Goal: Task Accomplishment & Management: Manage account settings

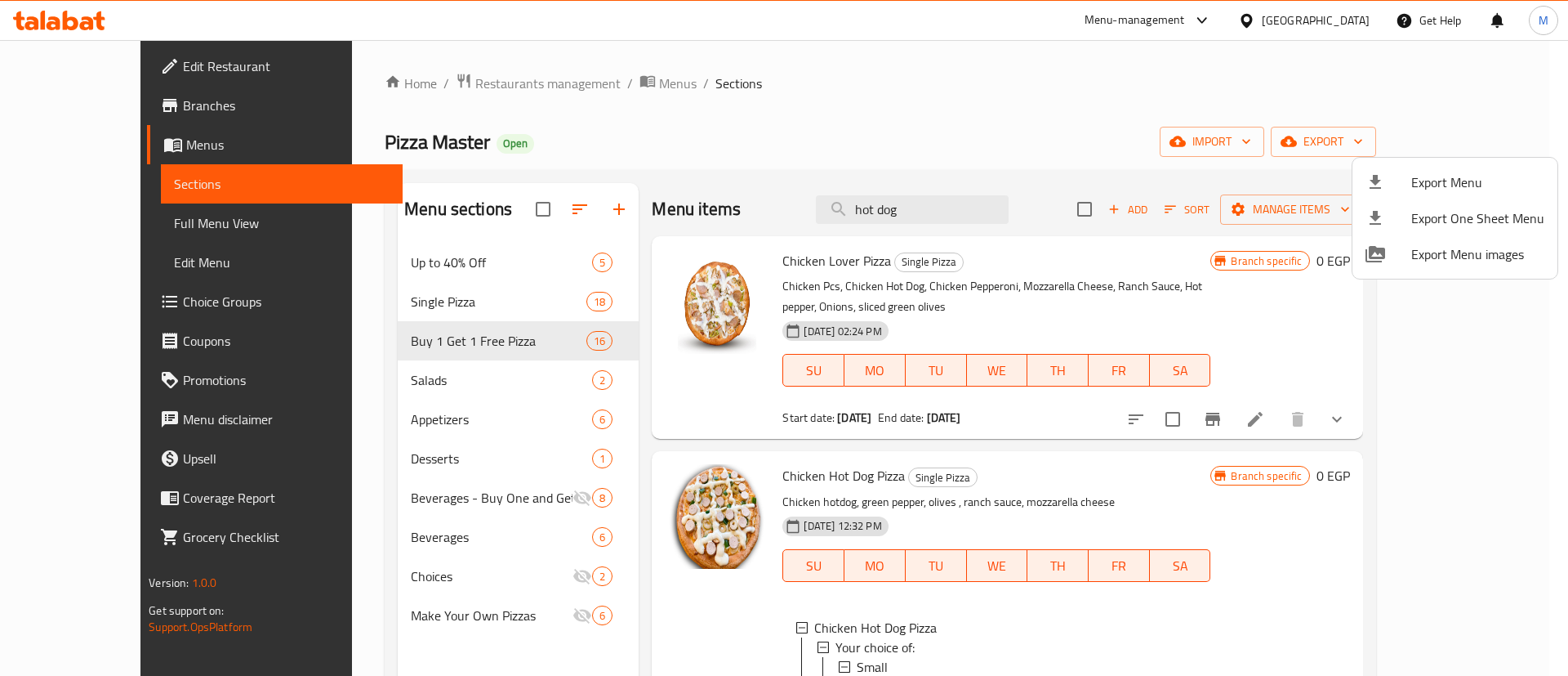
click at [513, 76] on div at bounding box center [784, 338] width 1568 height 676
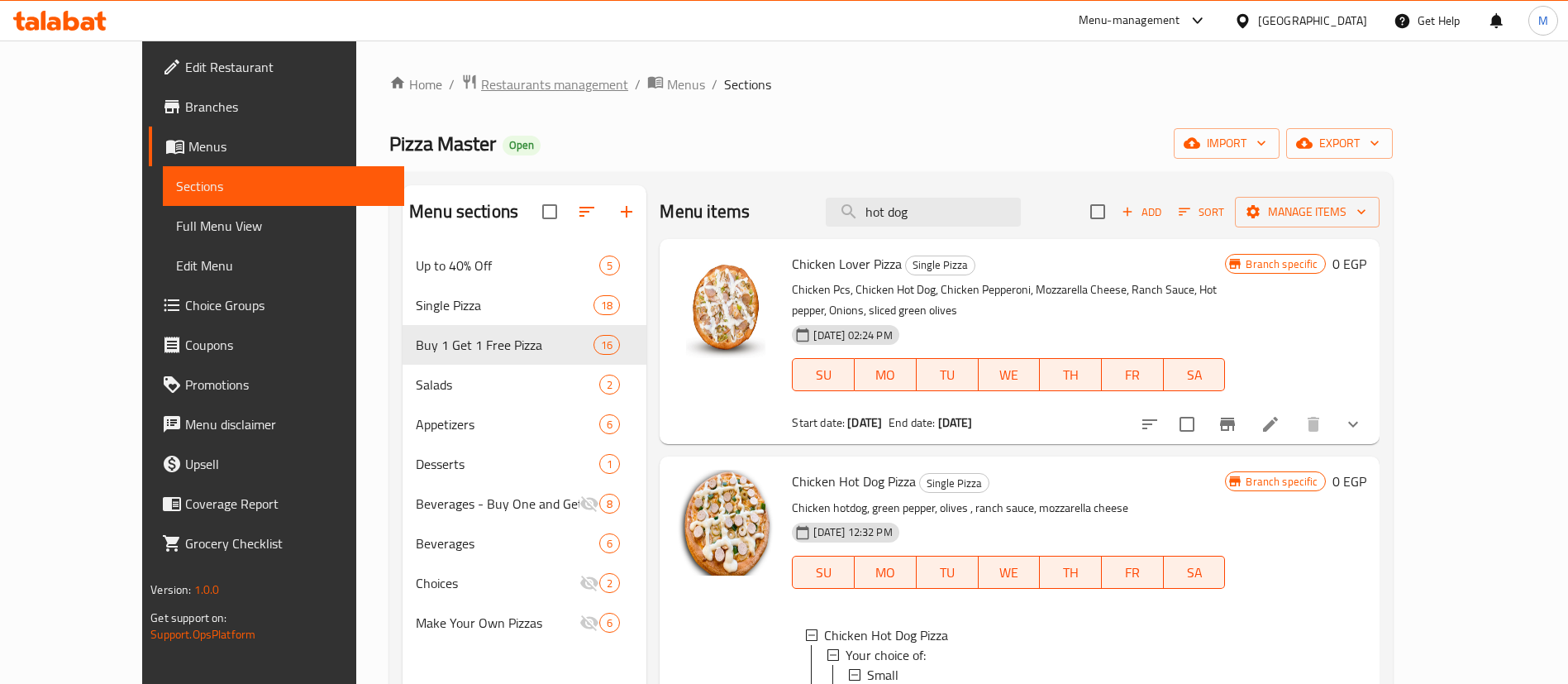
click at [481, 87] on span "Restaurants management" at bounding box center [555, 84] width 147 height 19
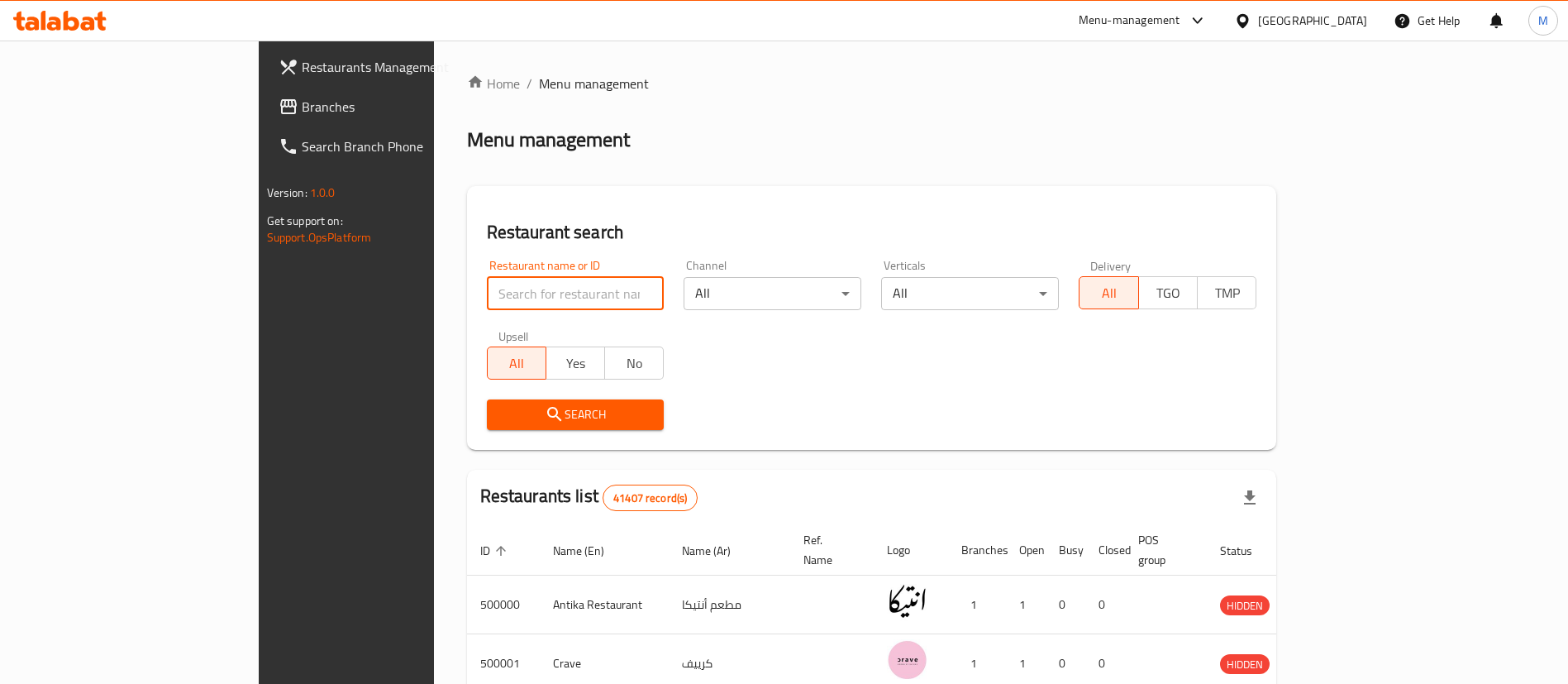
click at [538, 290] on input "search" at bounding box center [576, 293] width 177 height 33
type input "[US_STATE]"
click button "Search" at bounding box center [576, 414] width 177 height 30
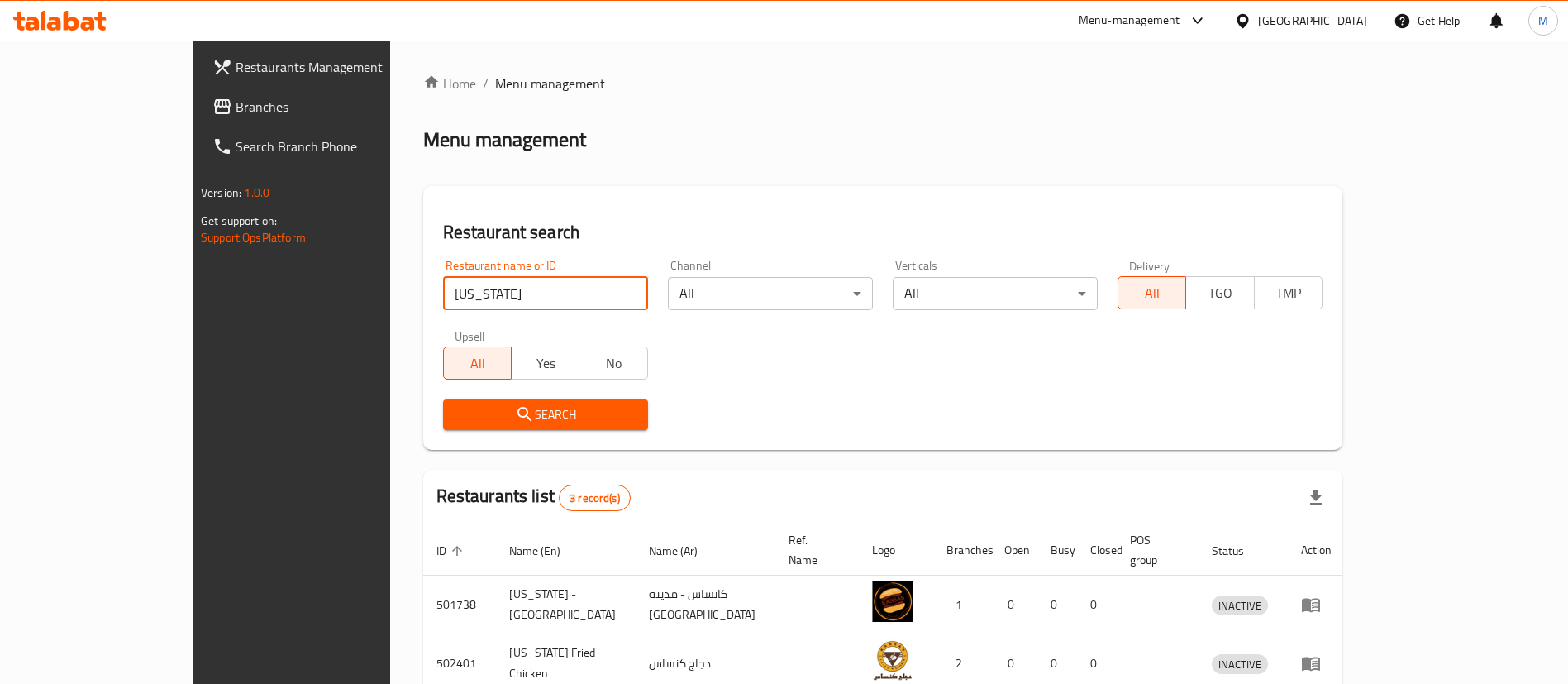
scroll to position [139, 0]
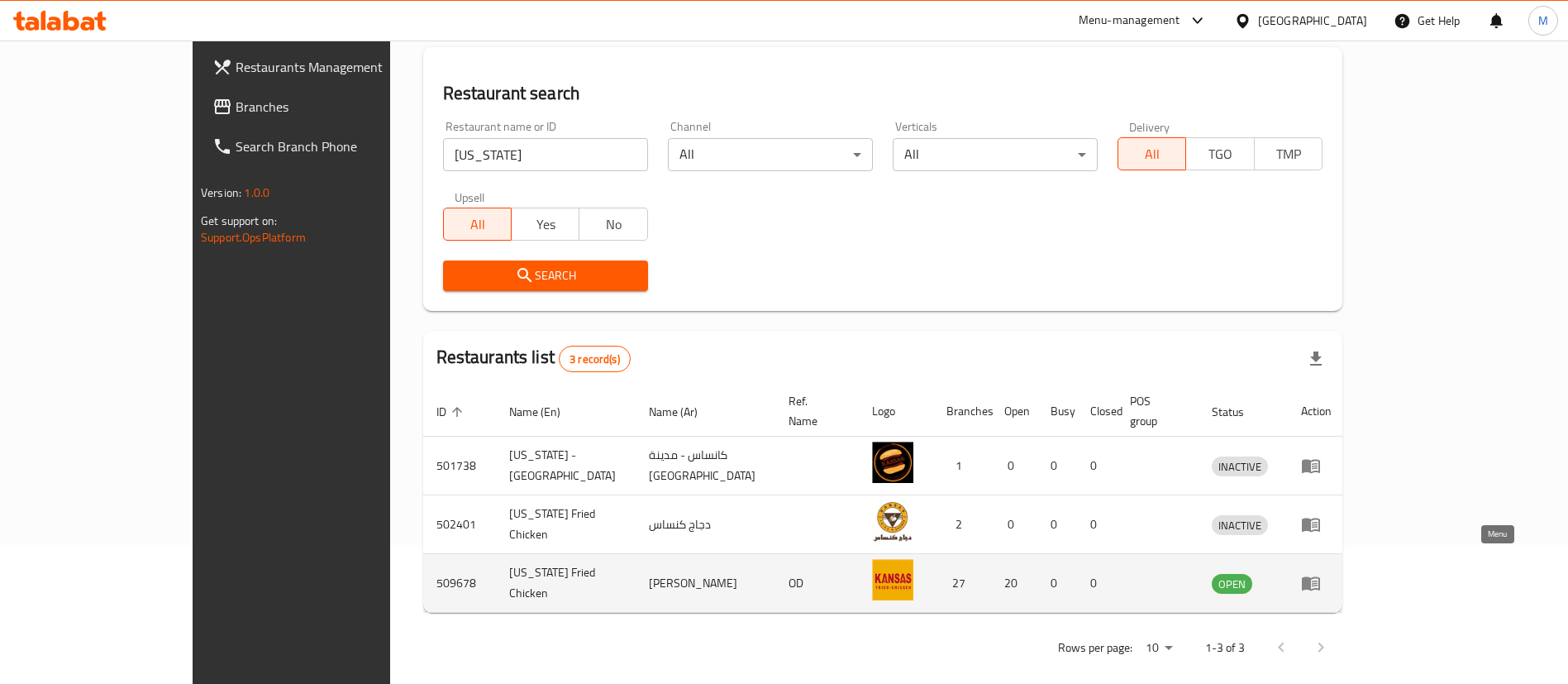
click at [1332, 574] on link "enhanced table" at bounding box center [1316, 583] width 30 height 19
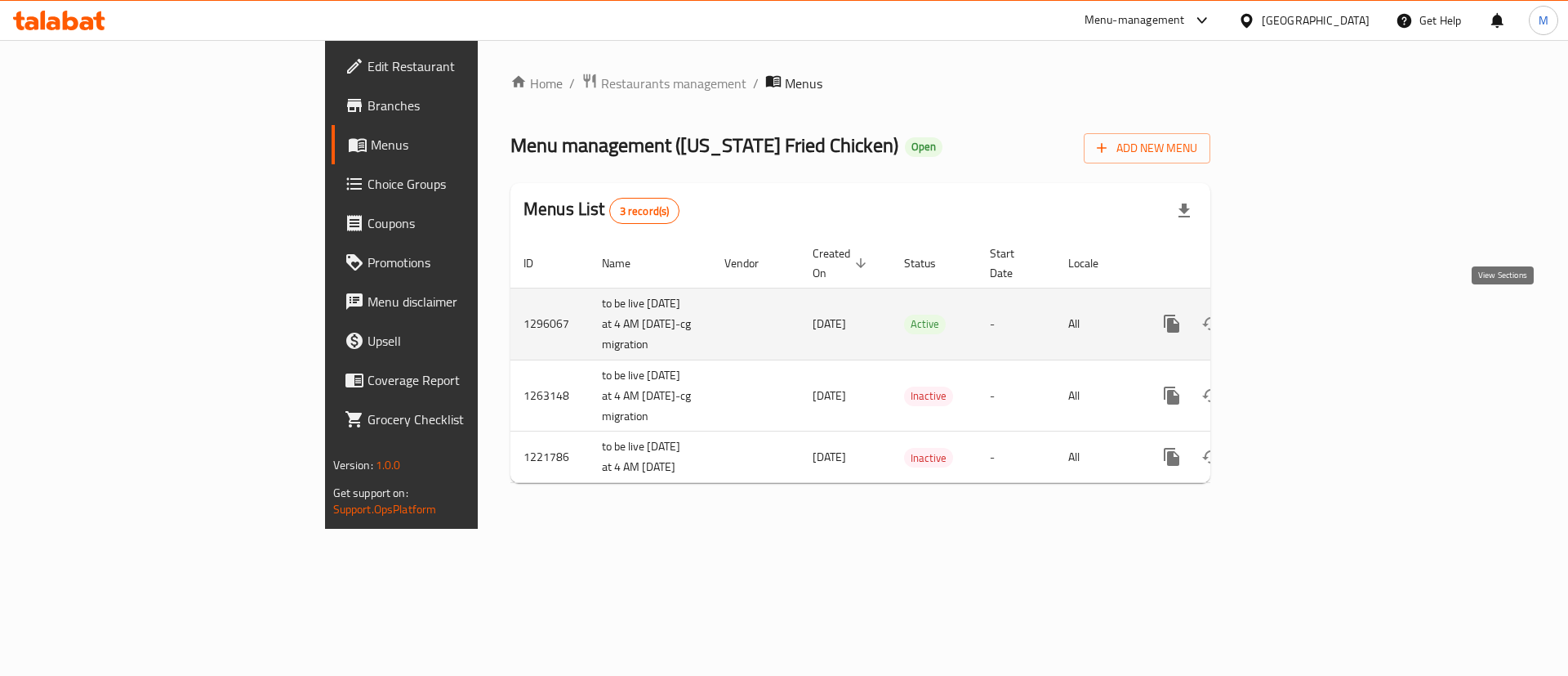
click at [1309, 317] on link "enhanced table" at bounding box center [1289, 324] width 39 height 39
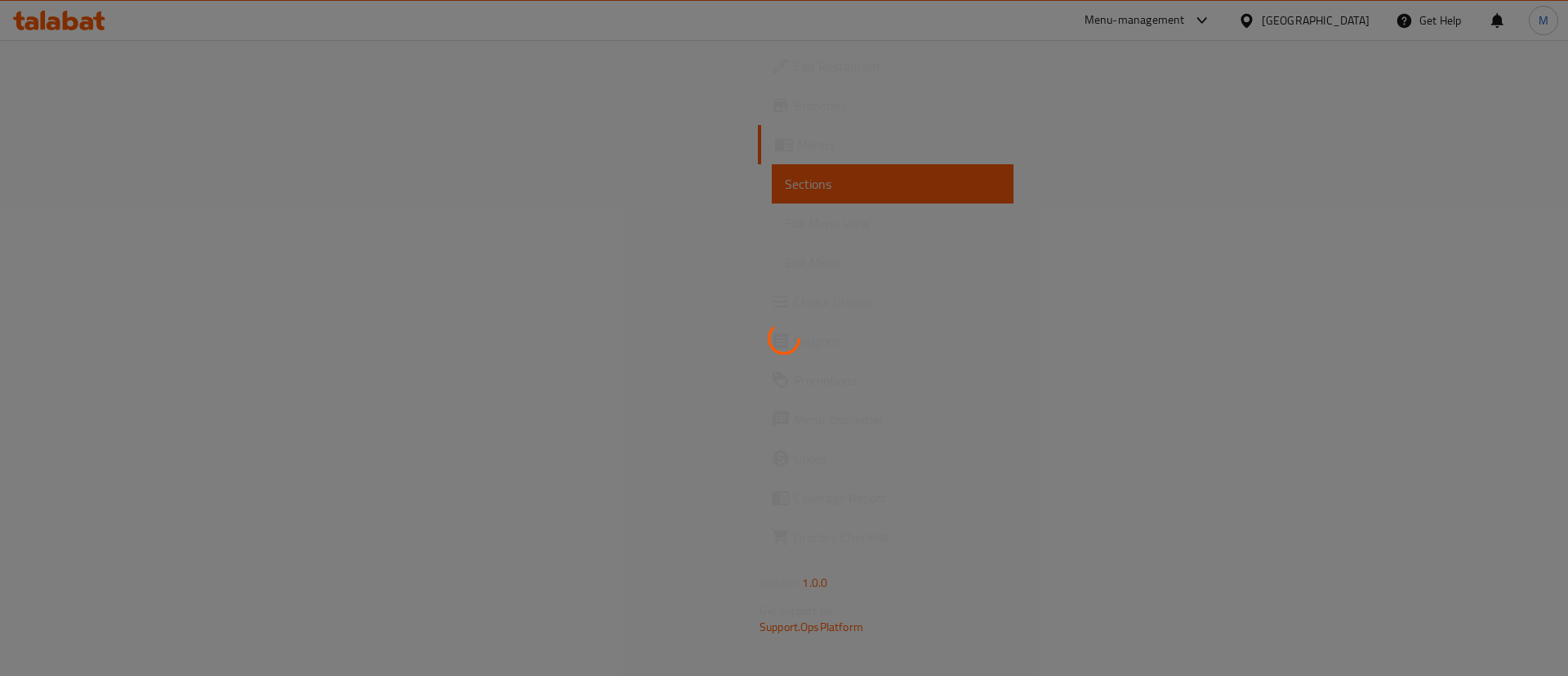
click at [716, 200] on div at bounding box center [784, 338] width 1568 height 676
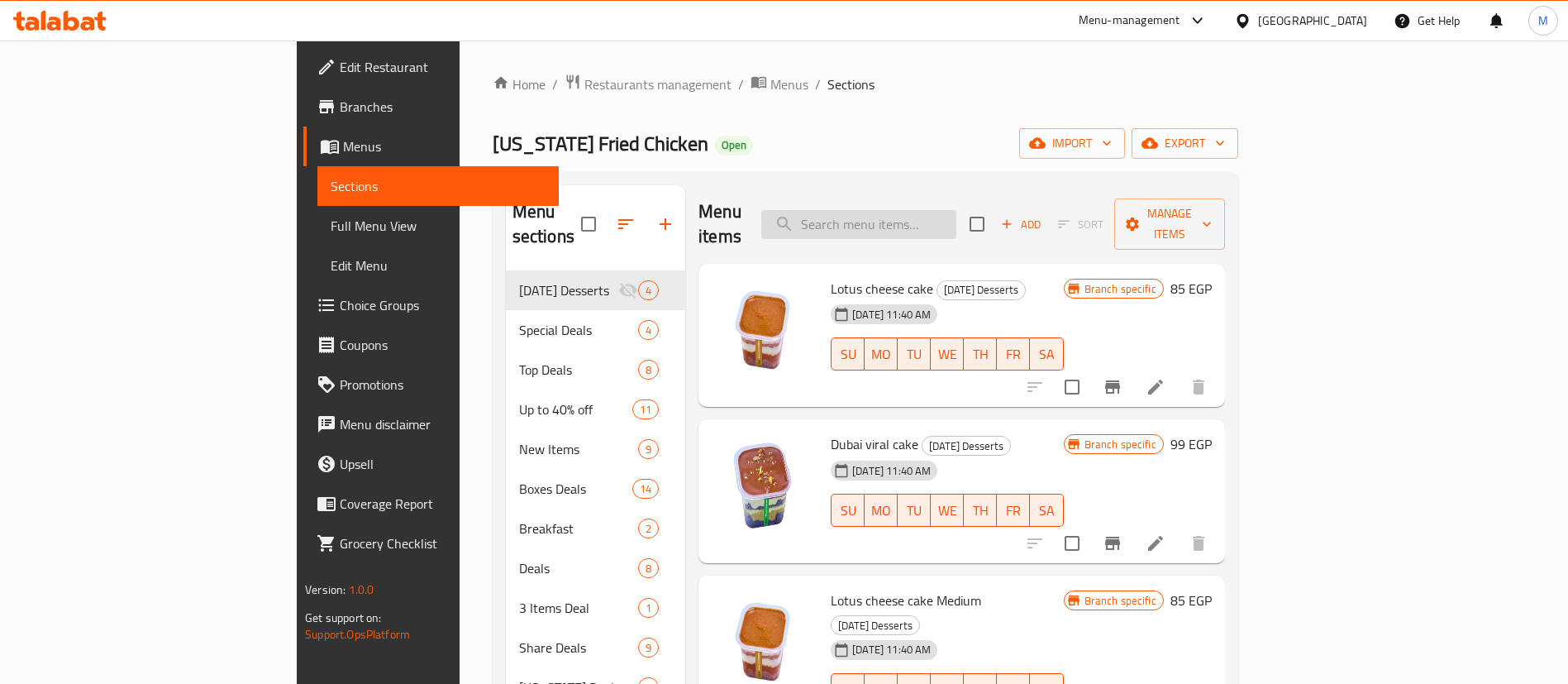
click at [950, 209] on input "search" at bounding box center [859, 224] width 195 height 29
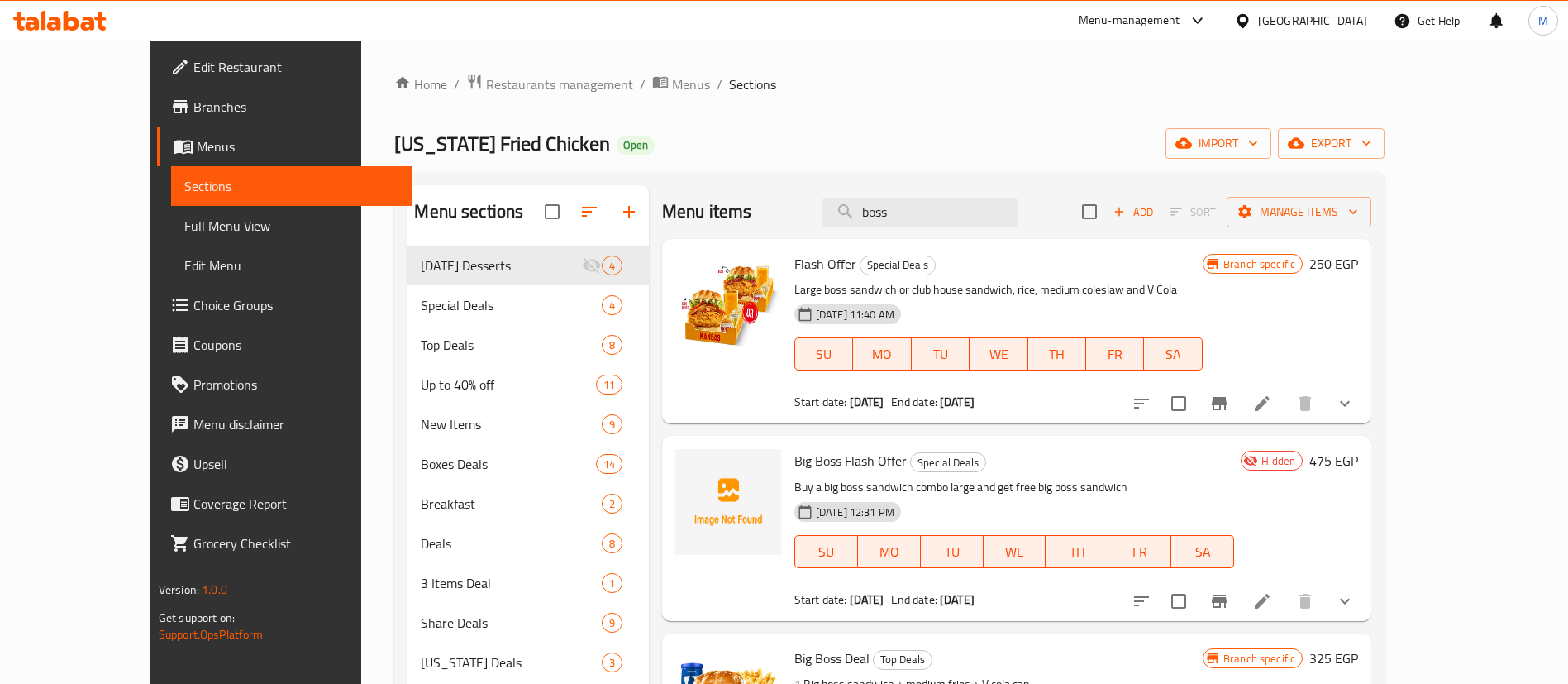
type input "boss"
click at [823, 449] on span "Big Boss Flash Offer" at bounding box center [850, 460] width 112 height 24
copy h6 "Big Boss Flash Offer"
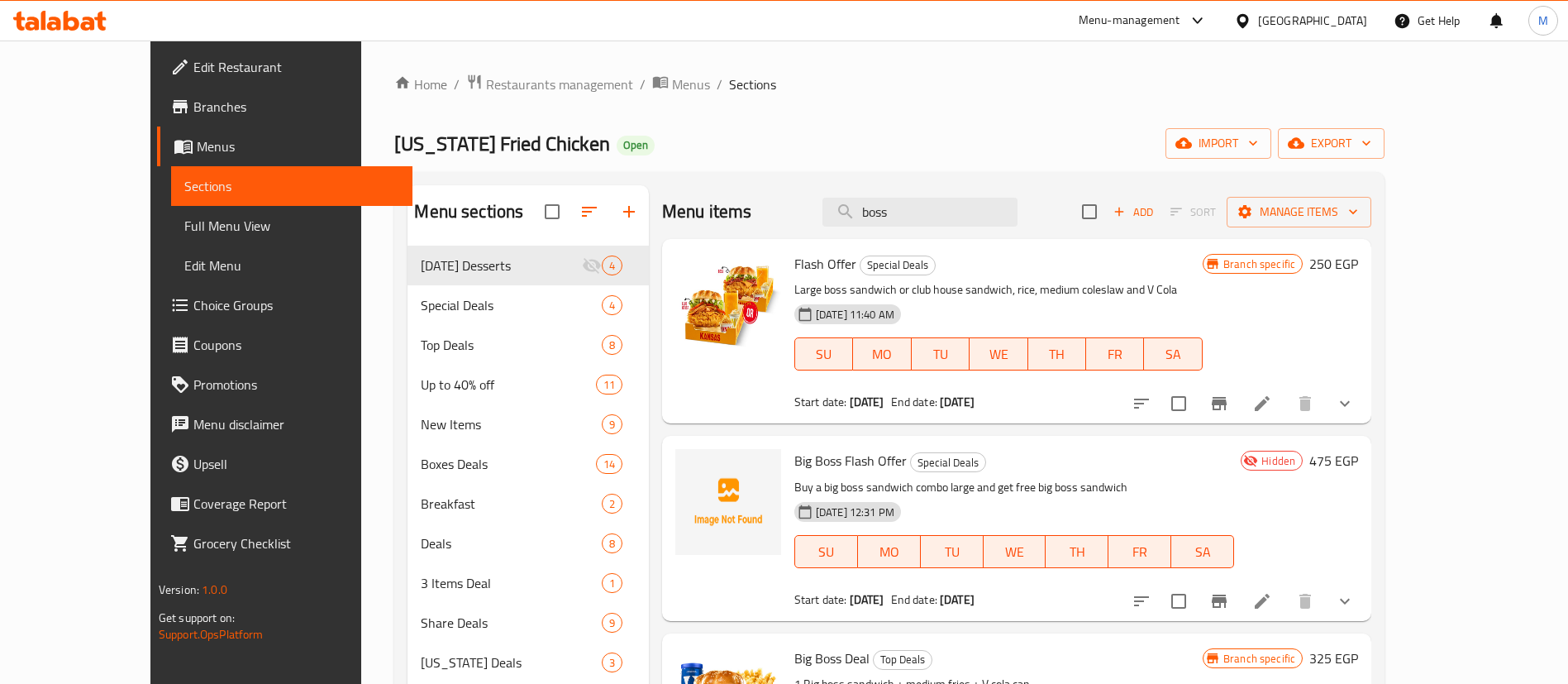
click at [1051, 499] on div "[DATE] 12:31 PM SU MO TU WE TH FR SA" at bounding box center [1013, 540] width 453 height 90
click at [1355, 600] on icon "show more" at bounding box center [1345, 601] width 19 height 19
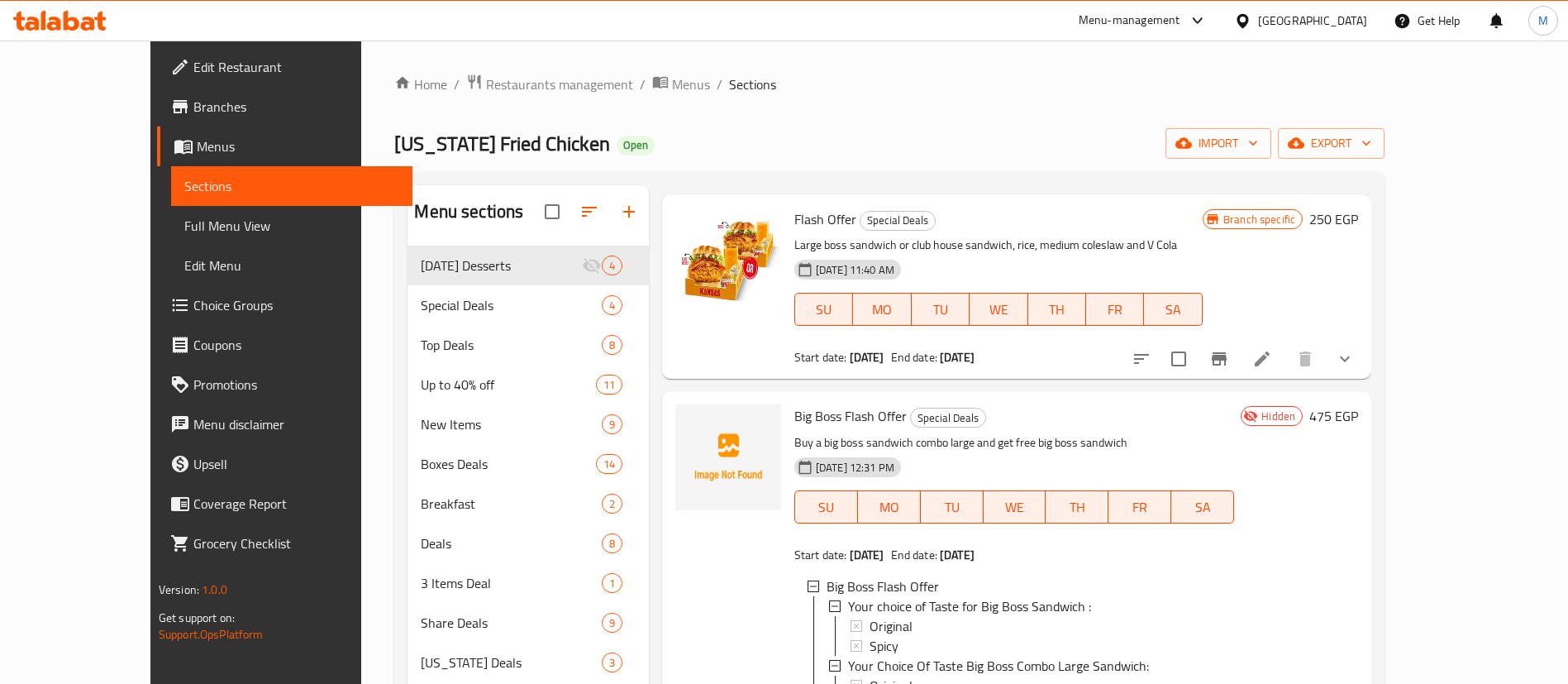
scroll to position [40, 0]
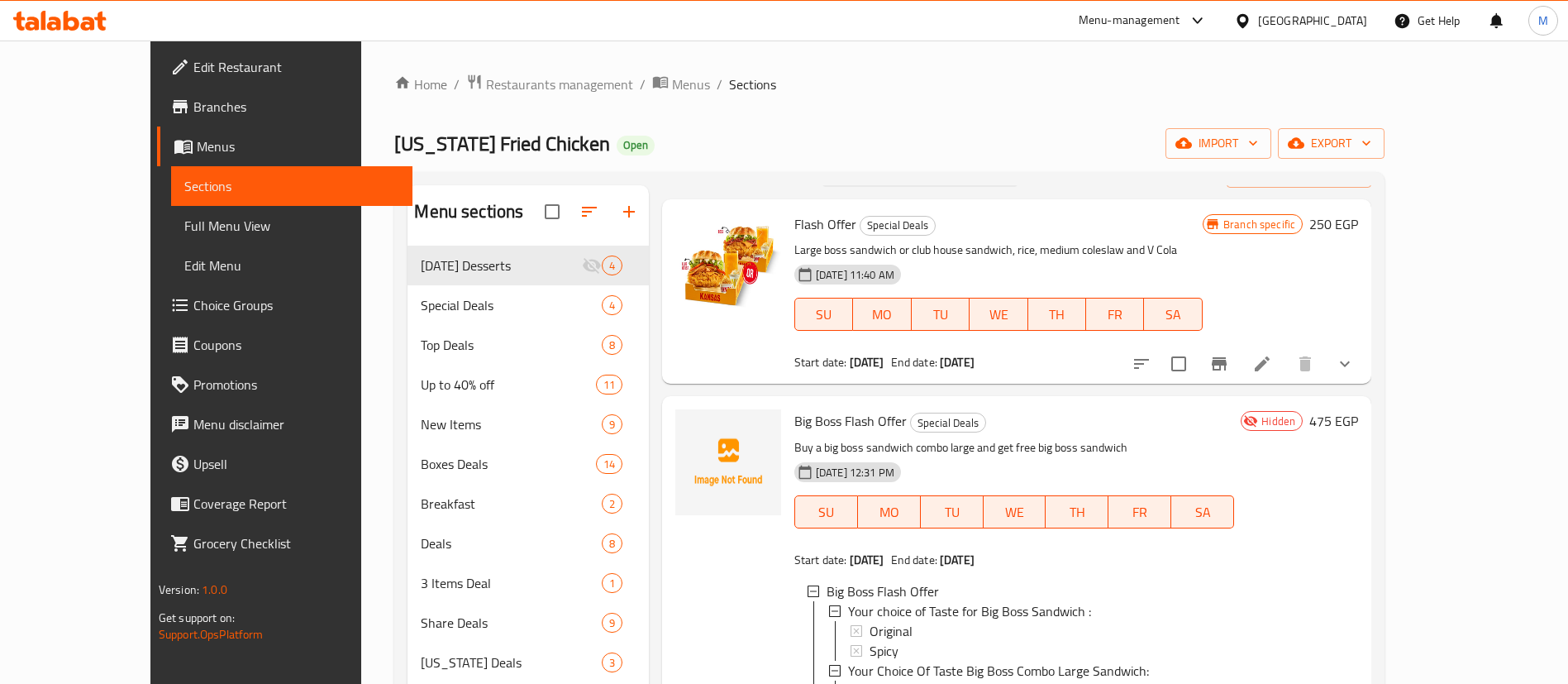
click at [685, 181] on div "Menu sections [DATE] Desserts 4 Special Deals 4 Top Deals 8 Up to 40% off 11 Ne…" at bounding box center [890, 526] width 990 height 710
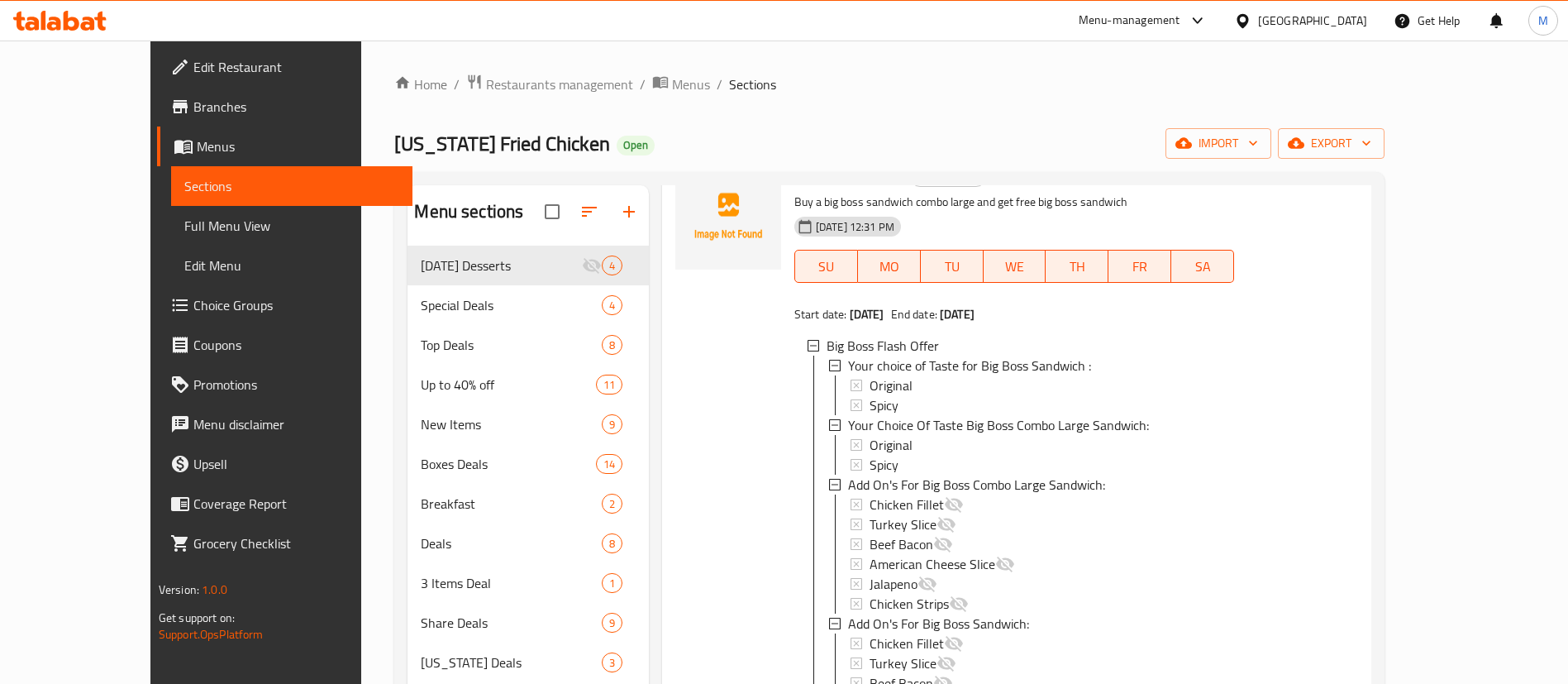
scroll to position [3, 0]
click at [733, 458] on div at bounding box center [728, 474] width 119 height 634
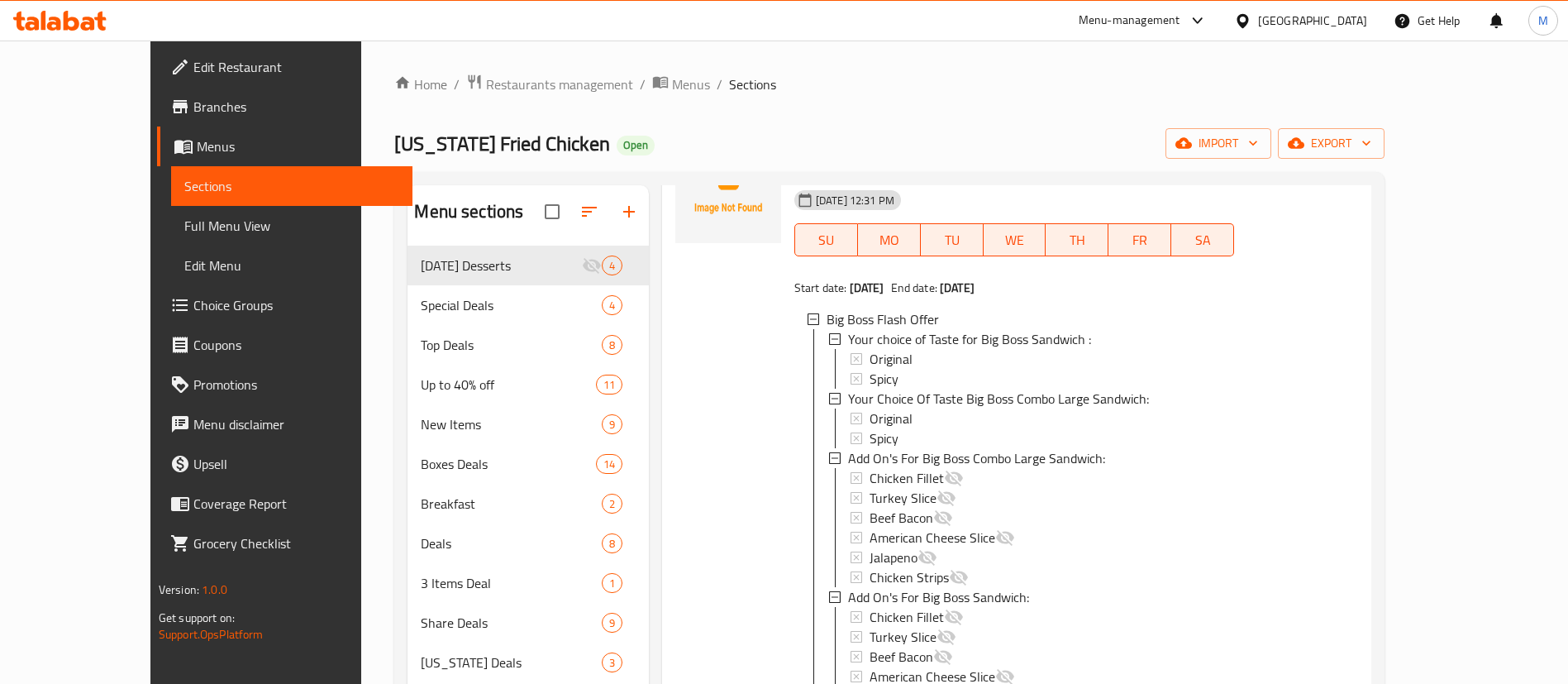
scroll to position [313, 0]
click at [672, 435] on div at bounding box center [728, 446] width 119 height 634
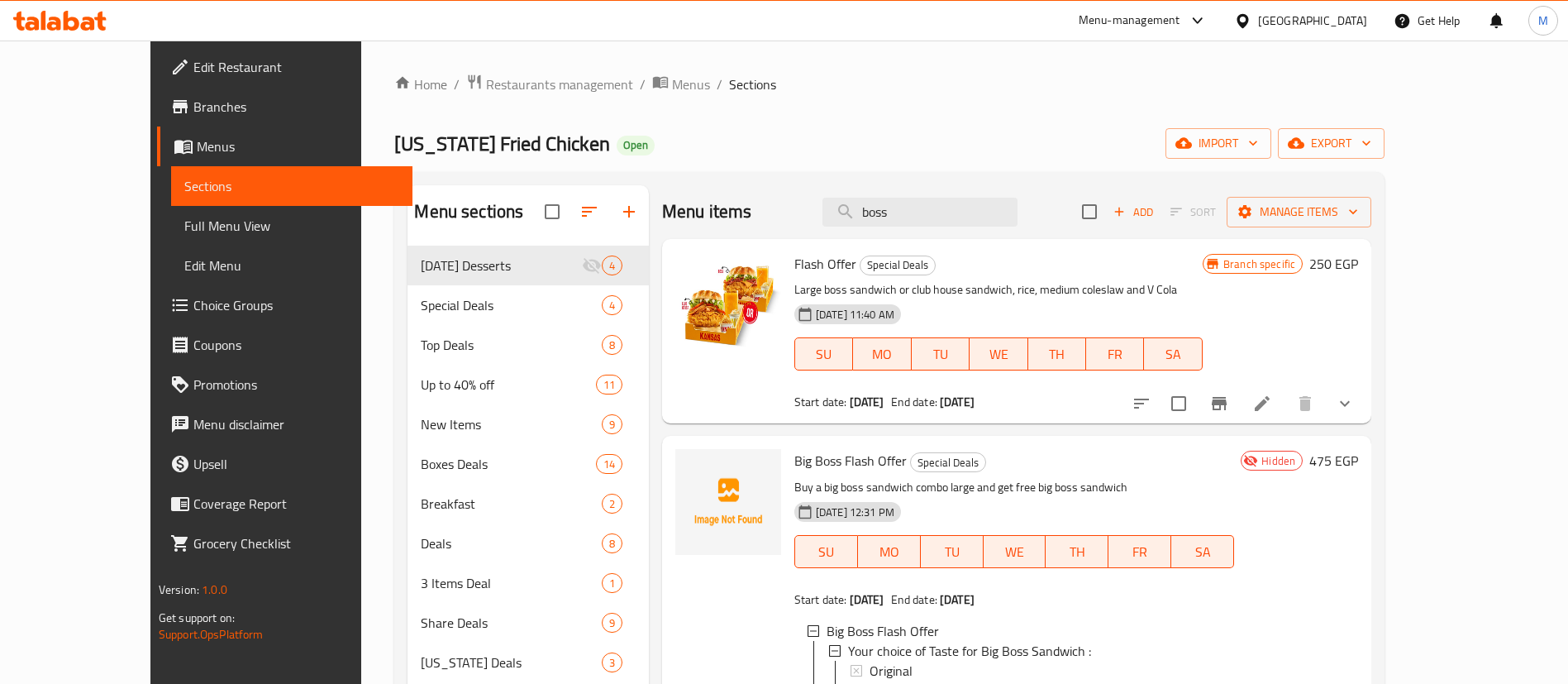
click at [734, 213] on div "Menu items boss Add Sort Manage items" at bounding box center [1017, 211] width 709 height 54
click at [741, 103] on div "Home / Restaurants management / Menus / Sections [US_STATE] Fried Chicken Open …" at bounding box center [890, 478] width 990 height 809
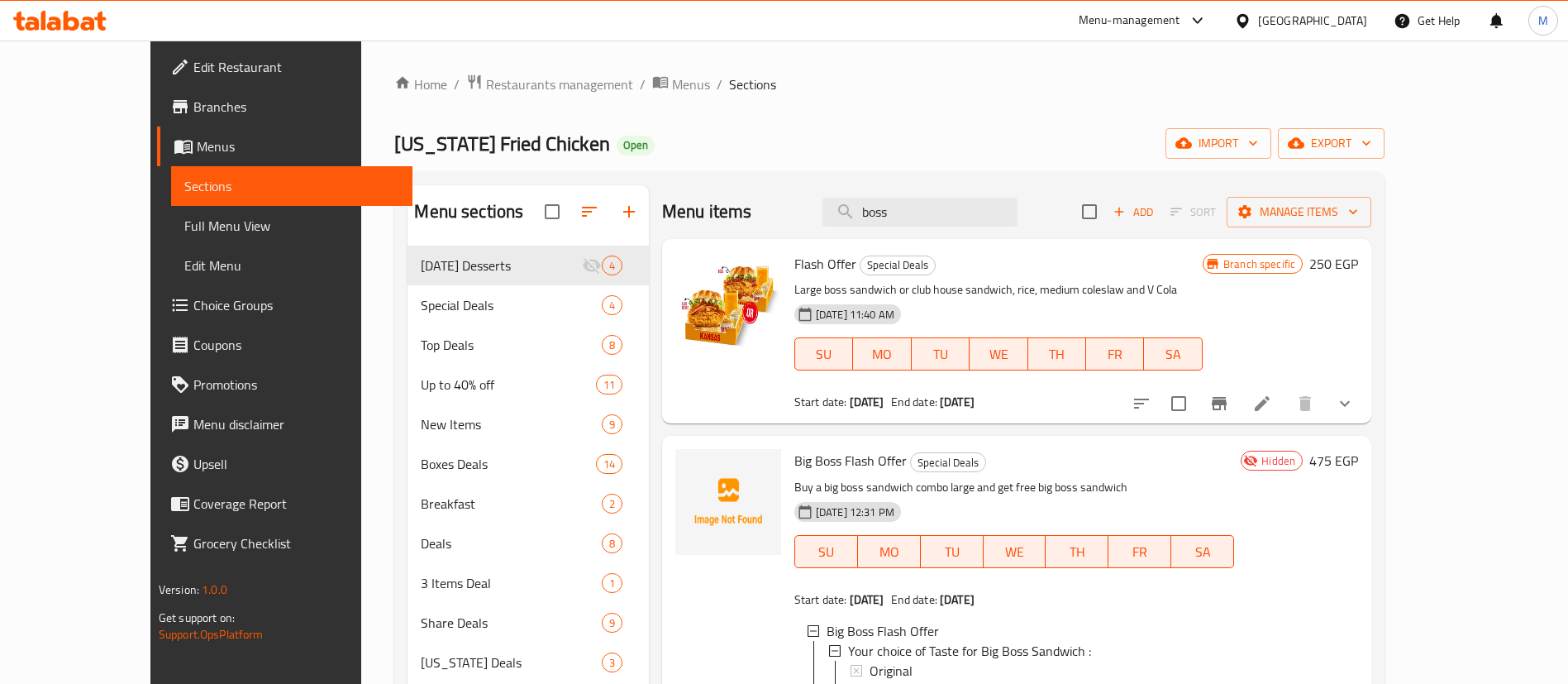
click at [761, 135] on div "[US_STATE] Fried Chicken Open import export" at bounding box center [890, 142] width 990 height 30
drag, startPoint x: 762, startPoint y: 135, endPoint x: 771, endPoint y: 200, distance: 65.6
click at [771, 200] on div "Home / Restaurants management / Menus / Sections [US_STATE] Fried Chicken Open …" at bounding box center [890, 478] width 990 height 809
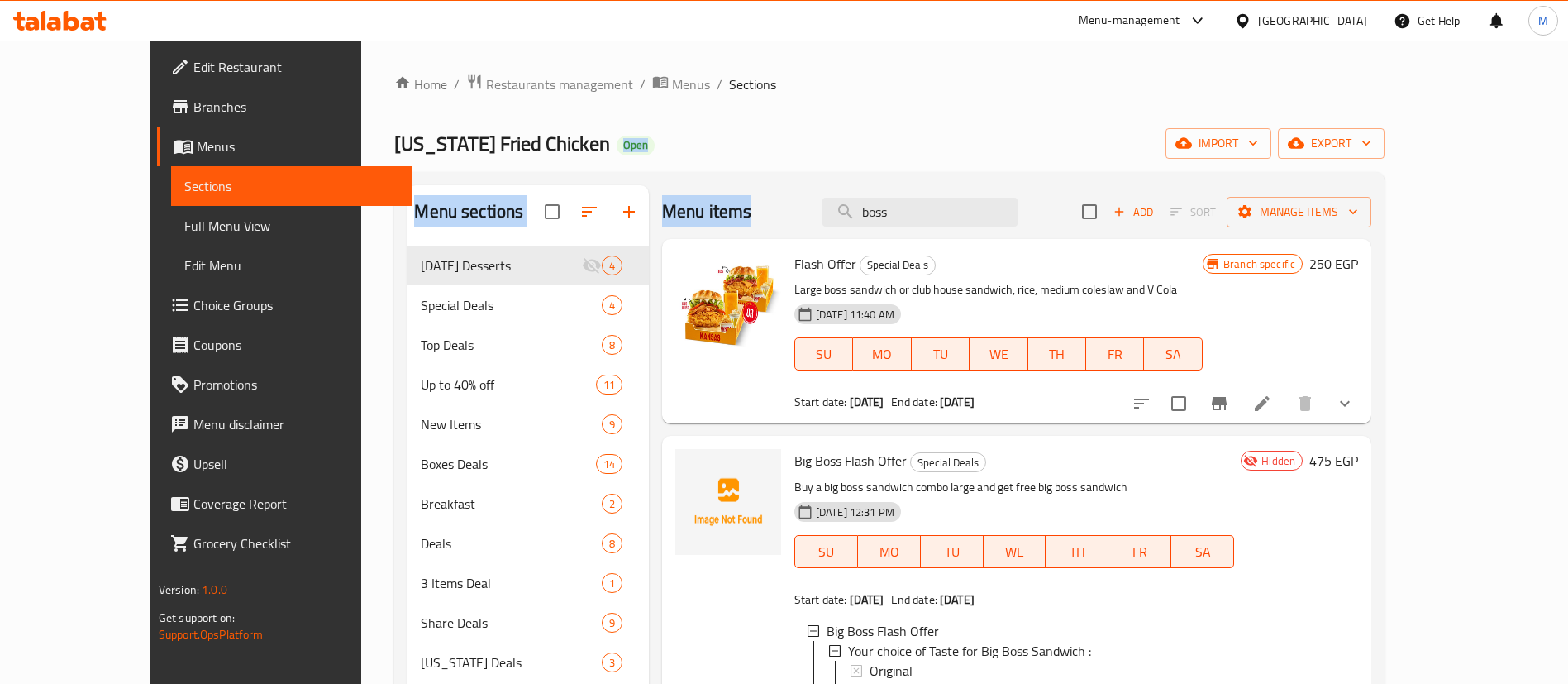
click at [771, 200] on div "Menu items boss Add Sort Manage items" at bounding box center [1017, 211] width 709 height 54
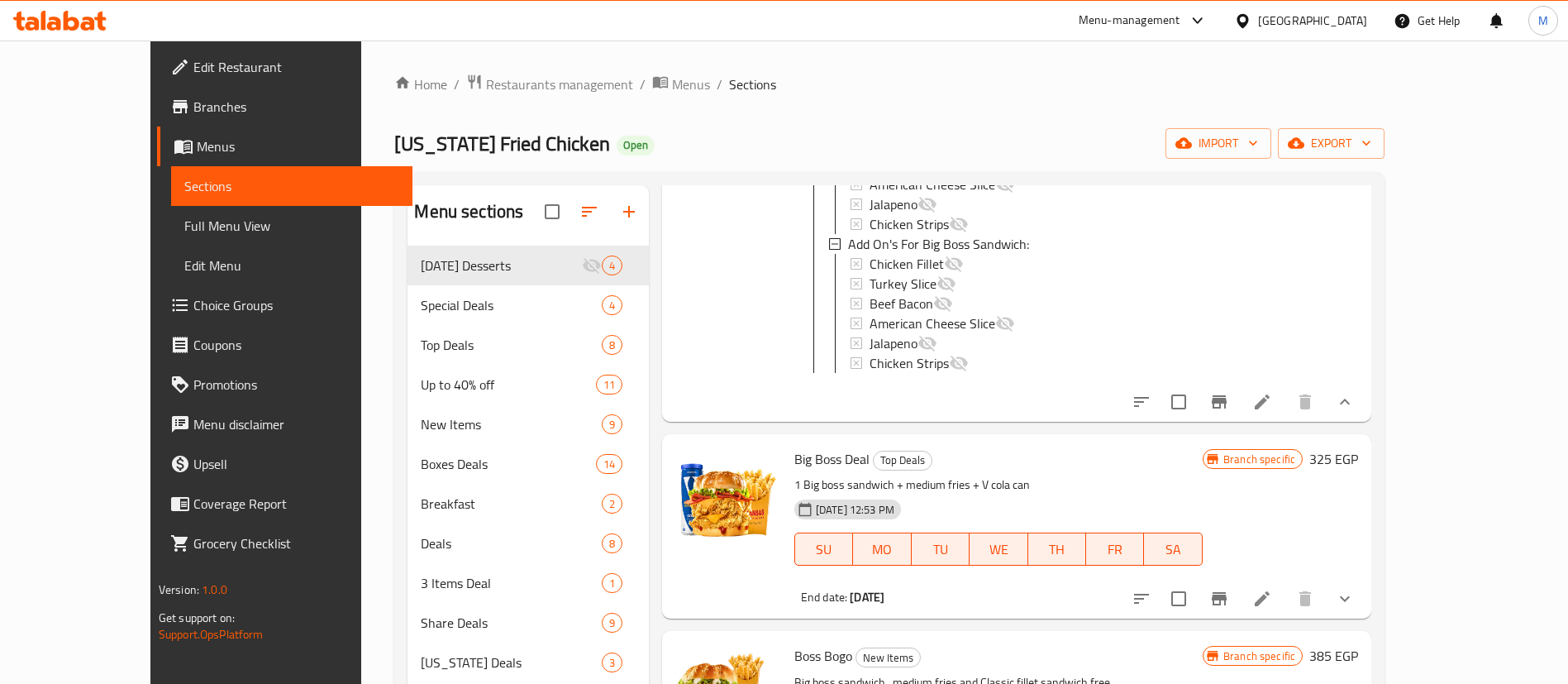
scroll to position [665, 0]
click at [1273, 409] on icon at bounding box center [1262, 399] width 19 height 19
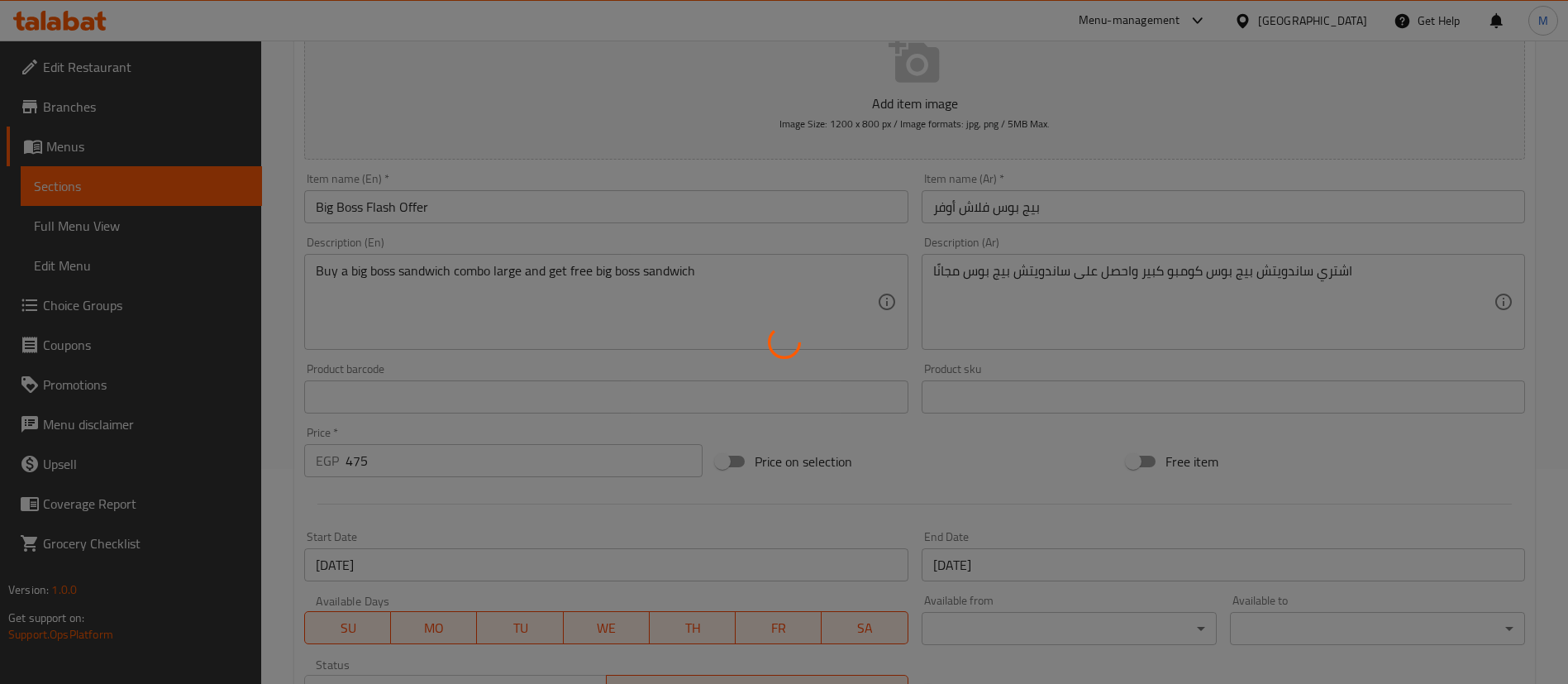
type input "اختيارك من الطعم لساندويتش البيج بوس :"
type input "1"
type input "اختيارك من الطعم لساندويتش البيج بوس كومبو لارج :"
type input "1"
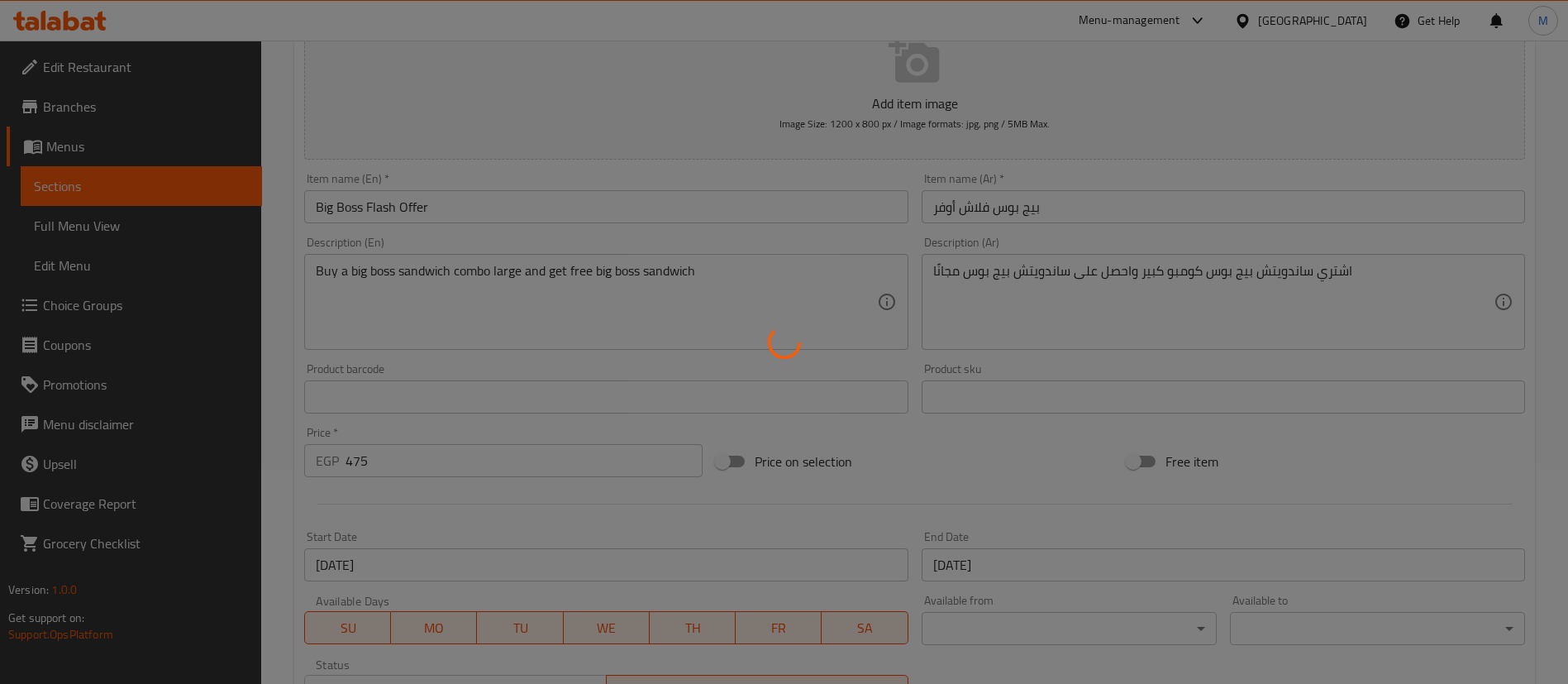
type input "1"
type input "الاضافات لساندوتش البيج بوس كومبو لارج:"
type input "0"
type input "الاضافات لساندوتش البيج بوس:"
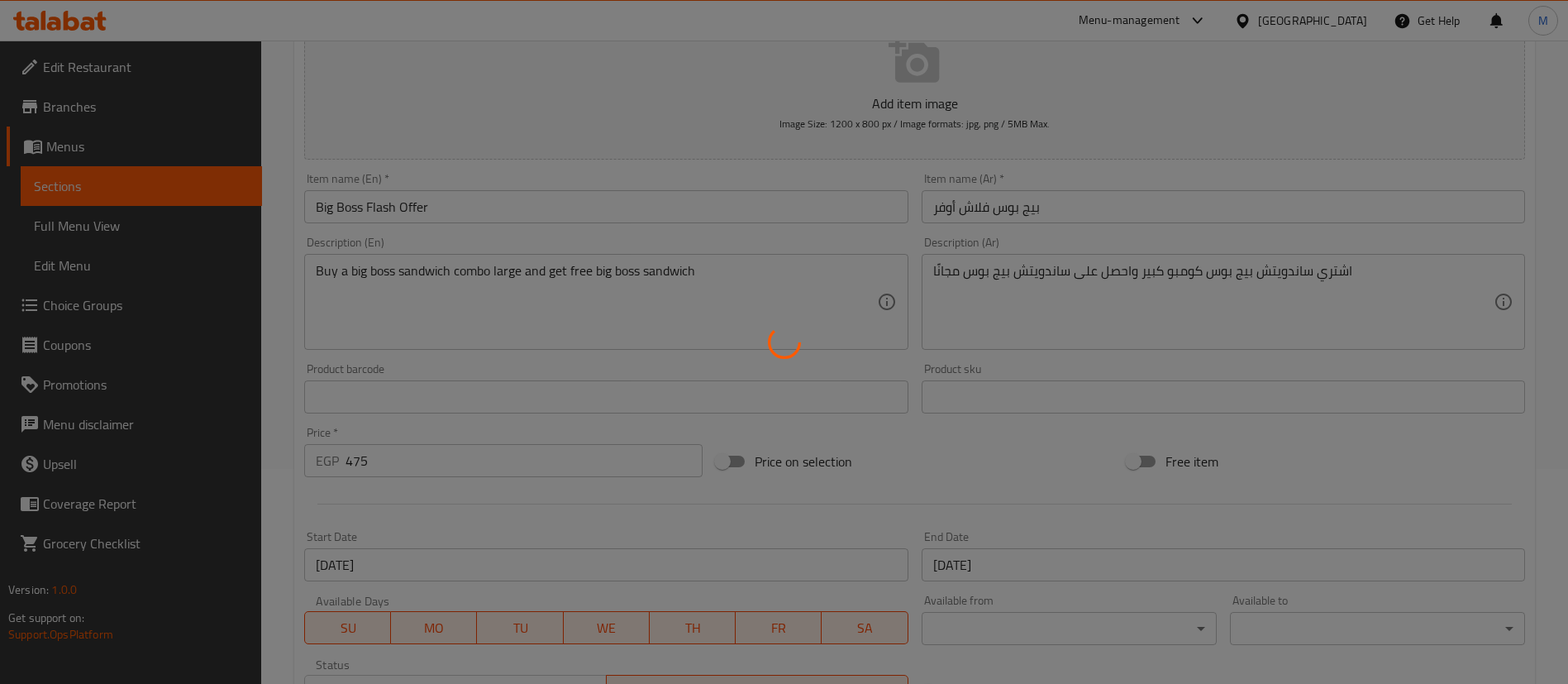
type input "0"
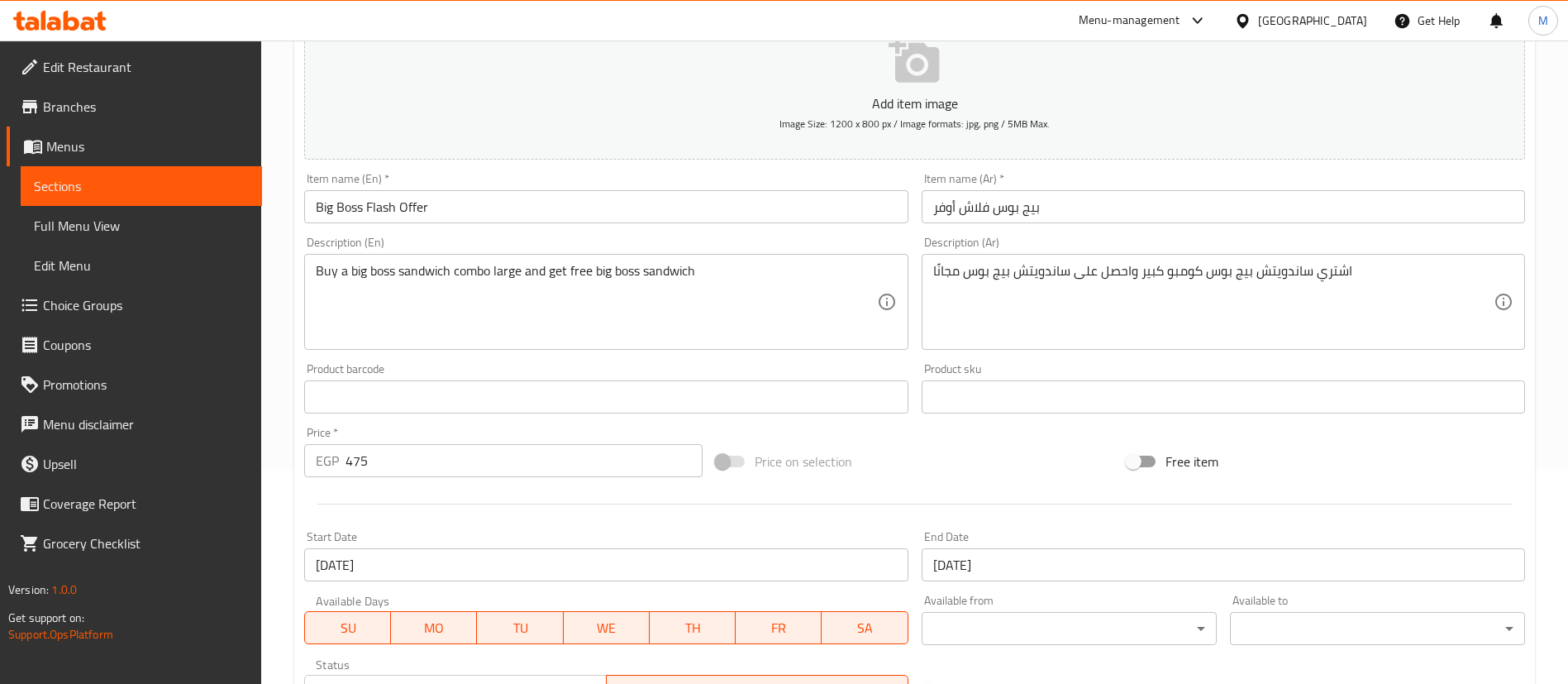
scroll to position [275, 0]
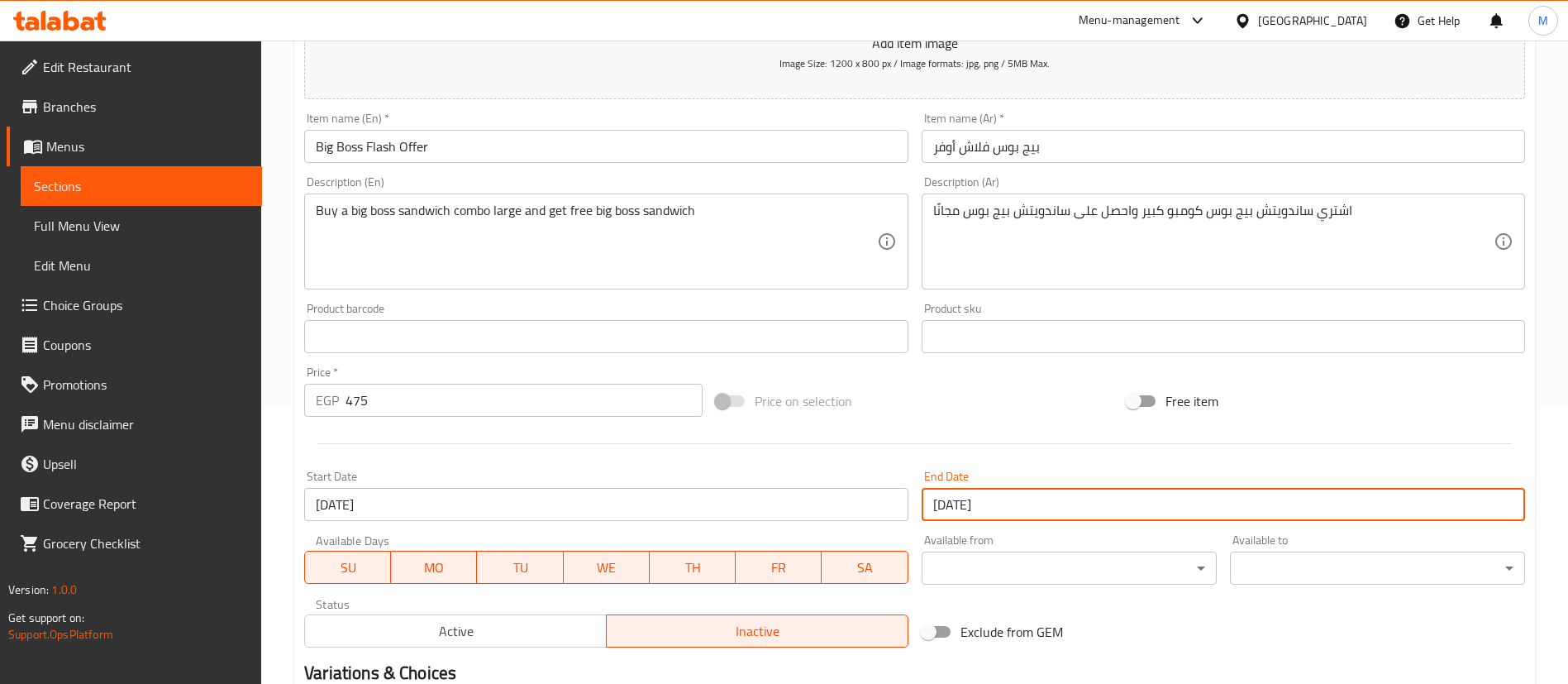
click at [991, 507] on input "[DATE]" at bounding box center [1223, 505] width 603 height 33
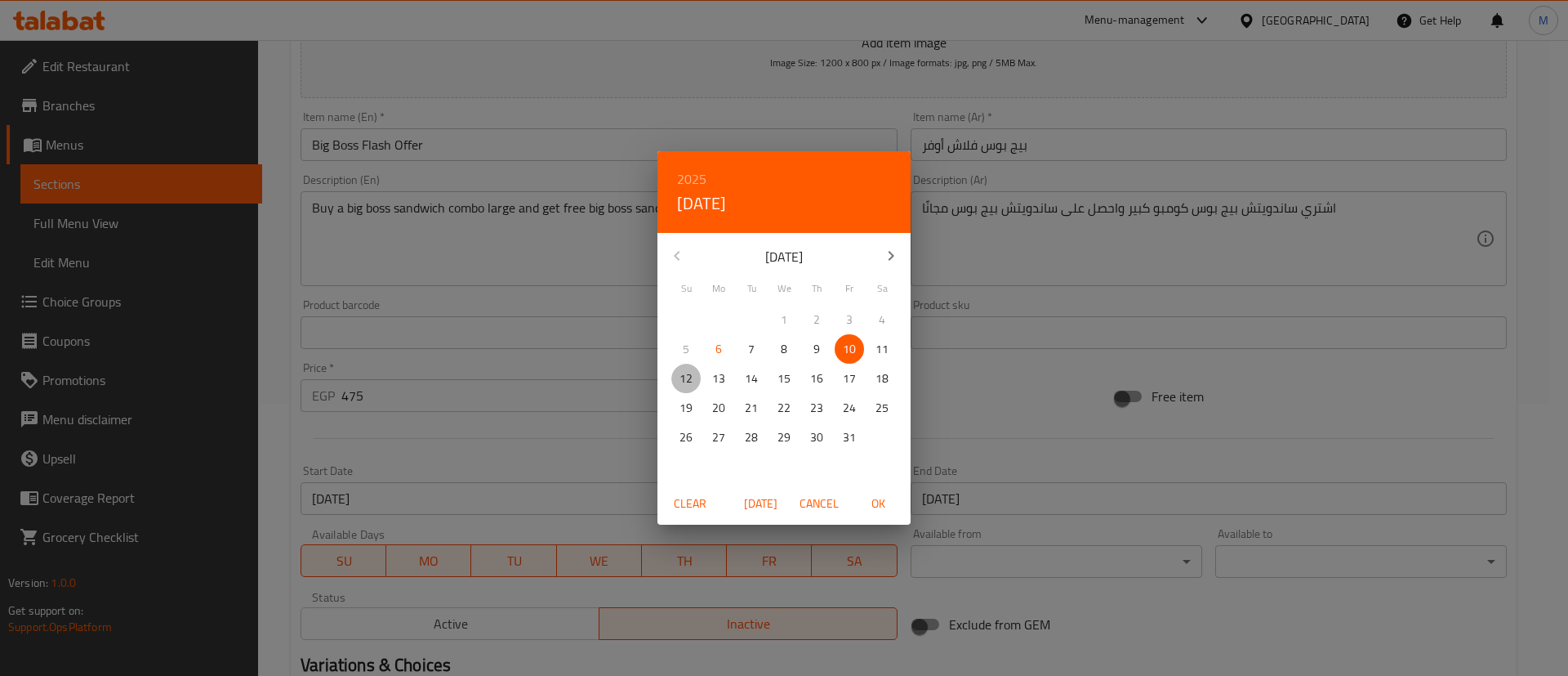
click at [688, 379] on p "12" at bounding box center [686, 378] width 13 height 20
click at [881, 502] on span "OK" at bounding box center [878, 503] width 39 height 20
type input "[DATE]"
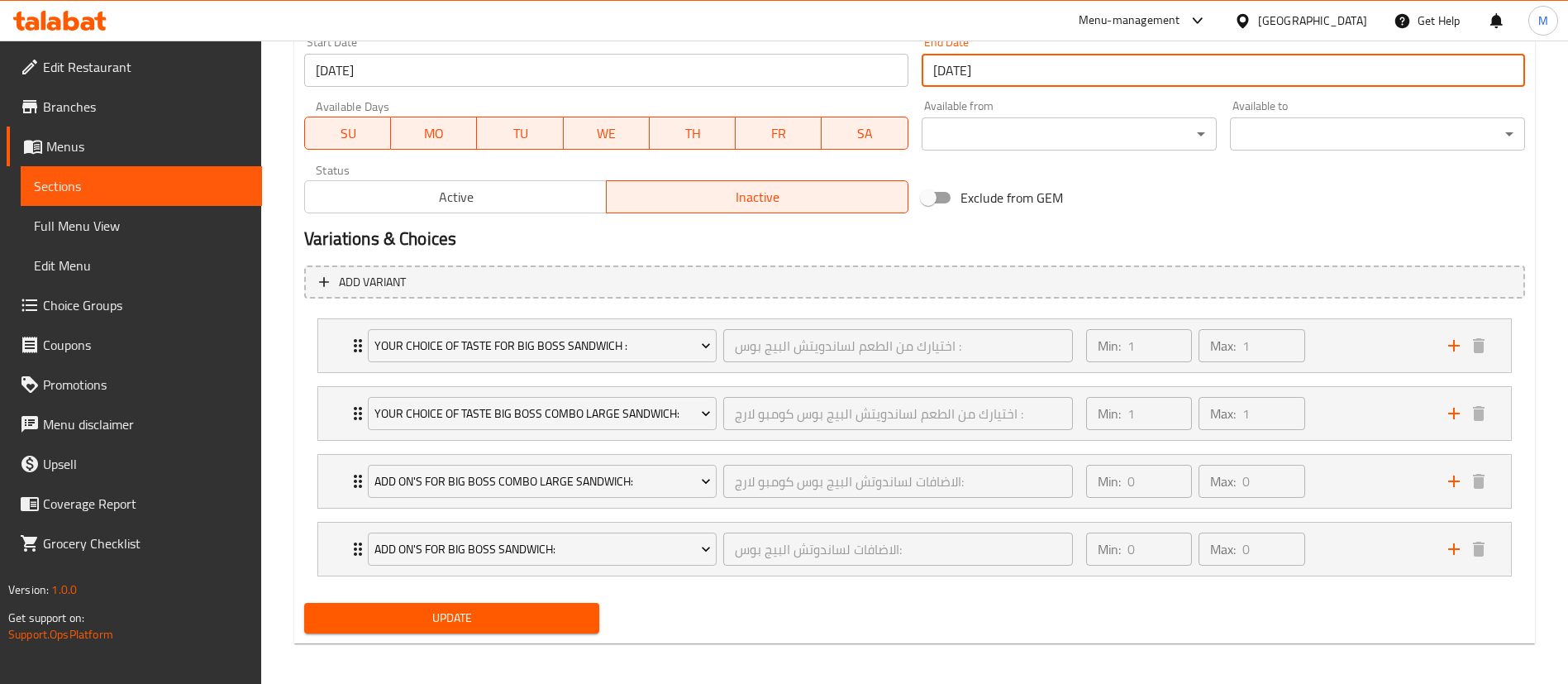
scroll to position [715, 0]
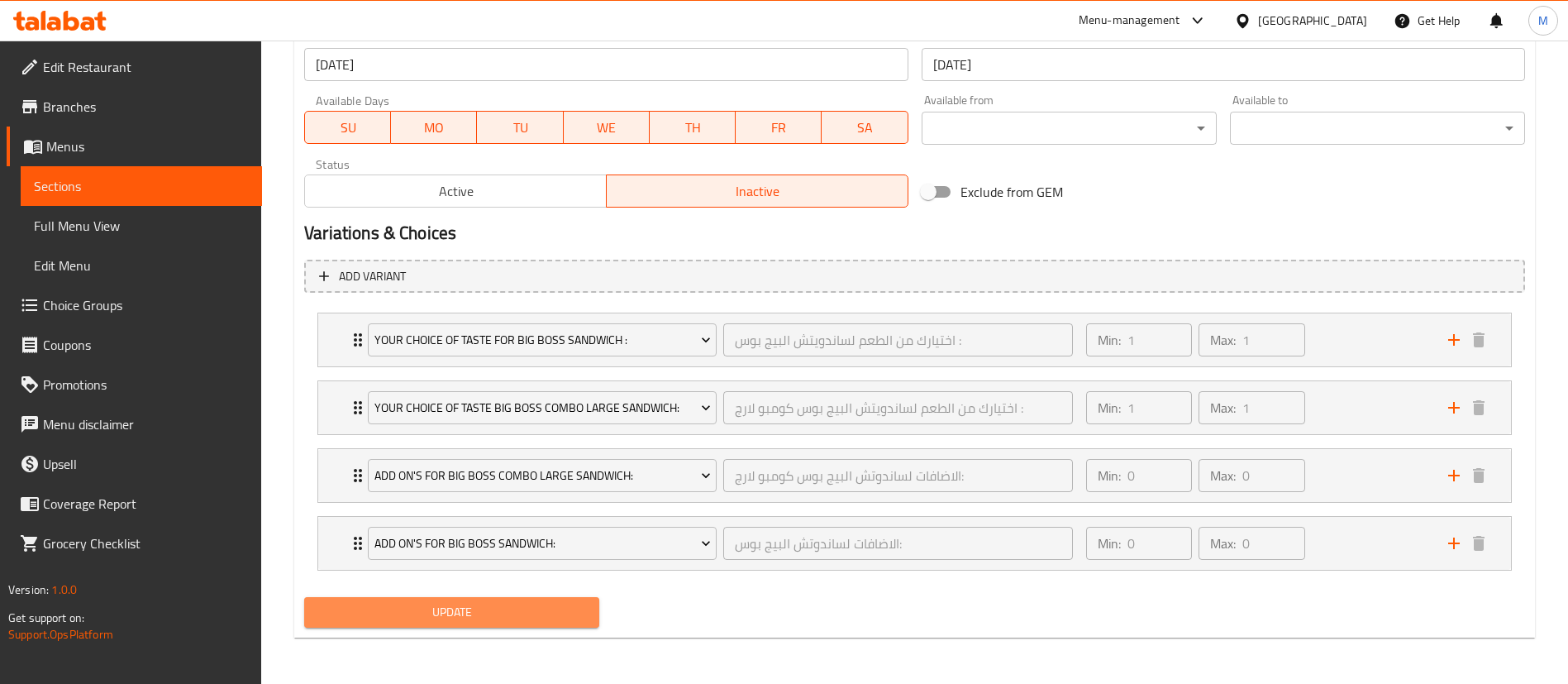
click at [512, 598] on button "Update" at bounding box center [451, 612] width 295 height 30
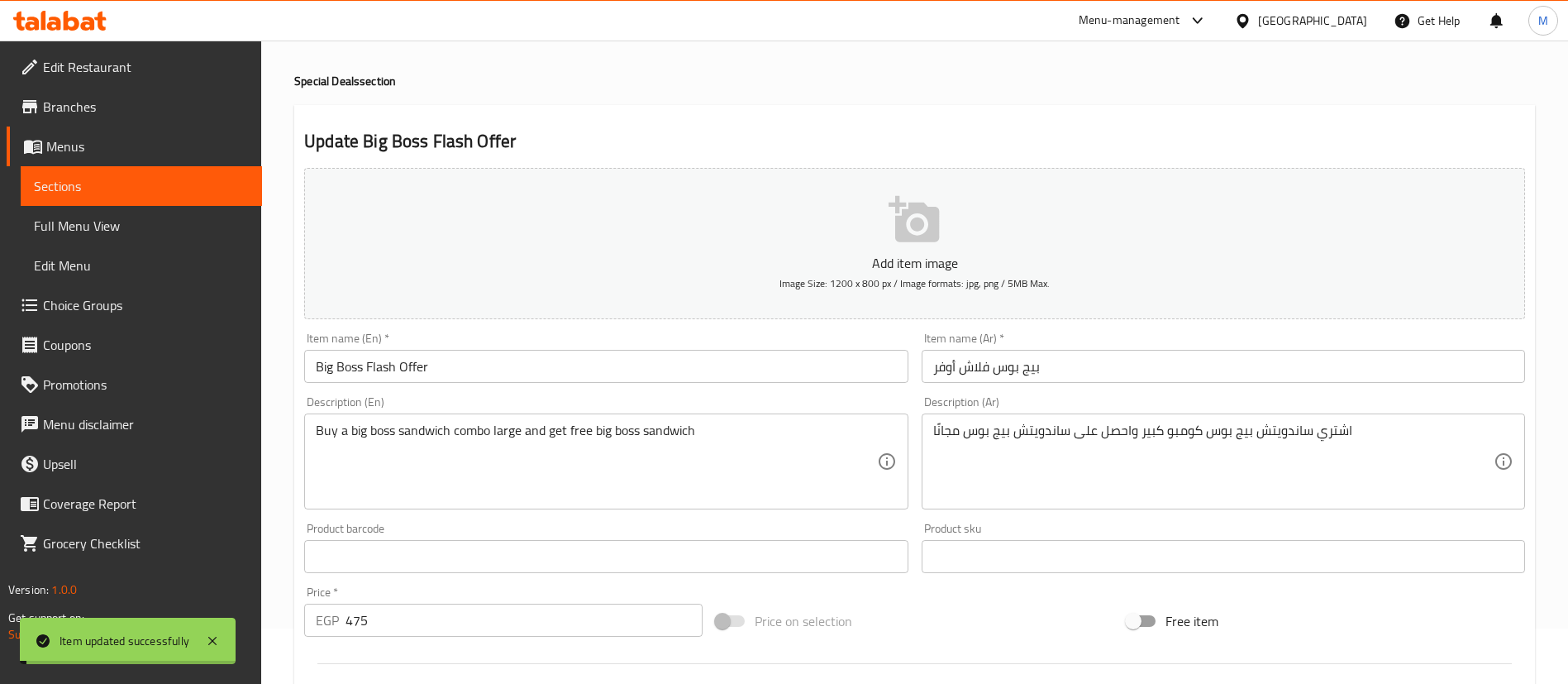
scroll to position [0, 0]
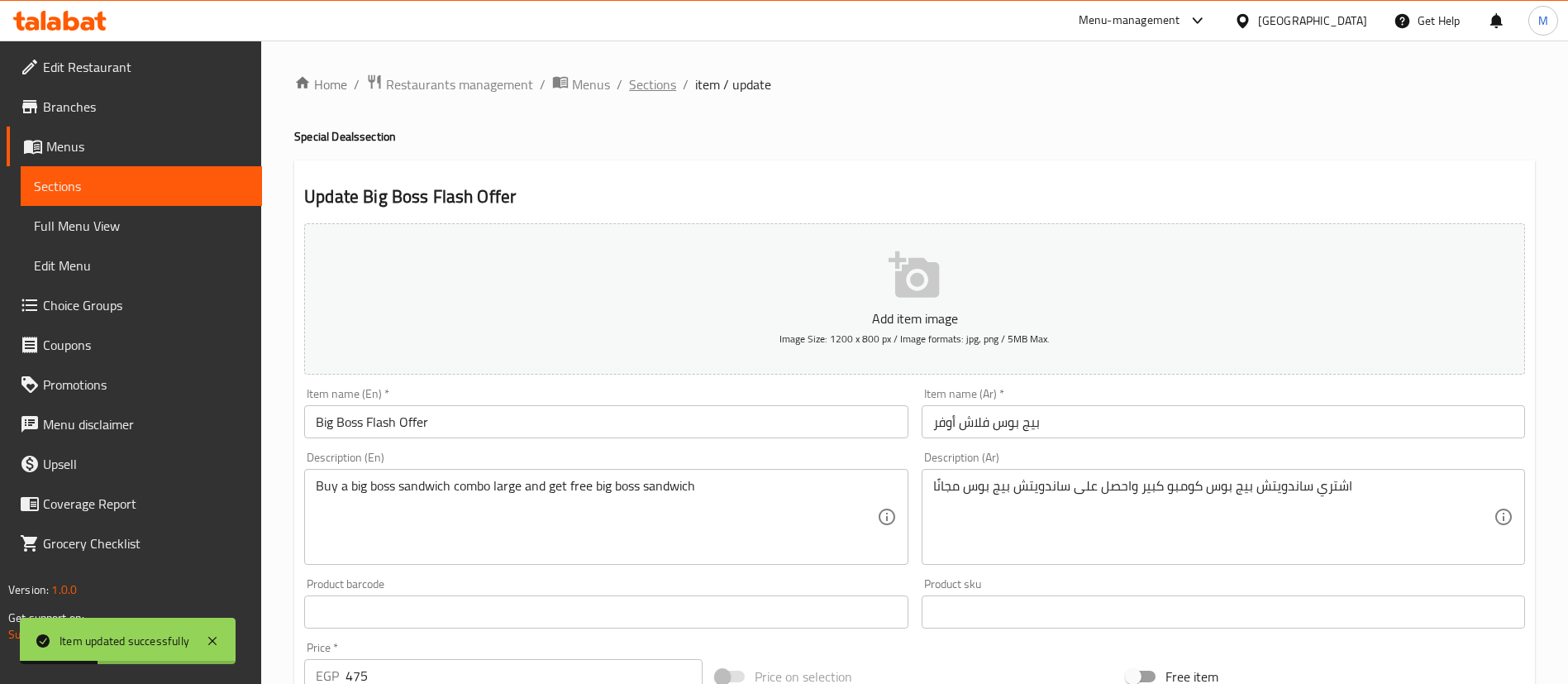
click at [661, 83] on span "Sections" at bounding box center [653, 84] width 47 height 19
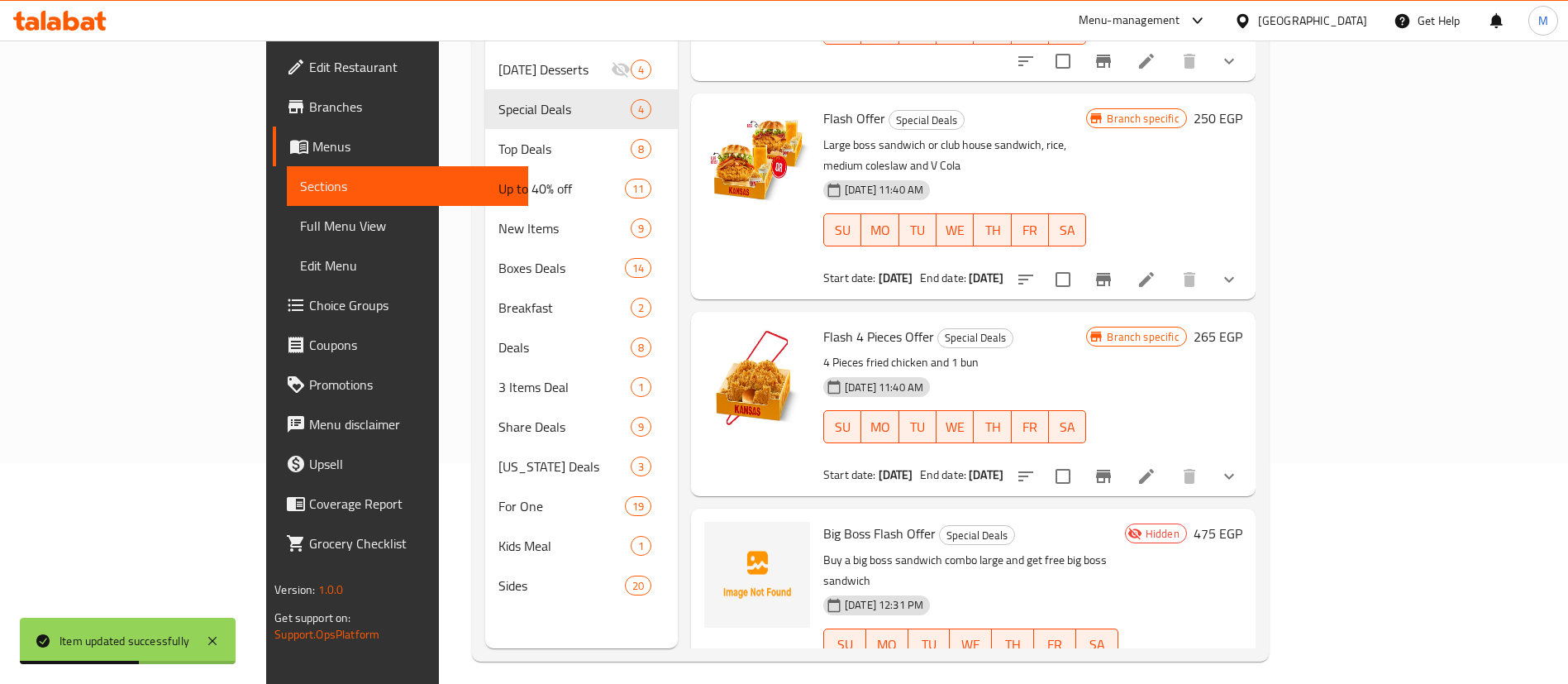
scroll to position [232, 0]
